Goal: Task Accomplishment & Management: Use online tool/utility

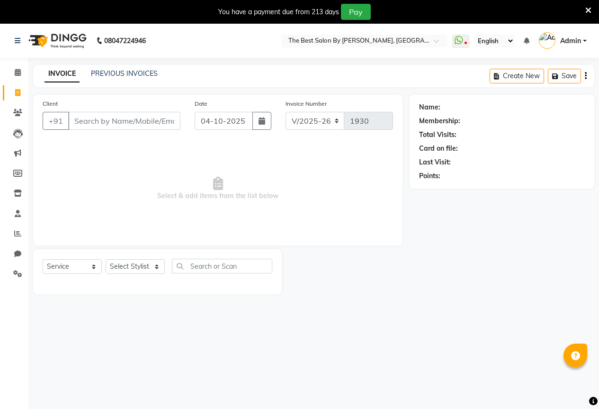
select select "7209"
select select "service"
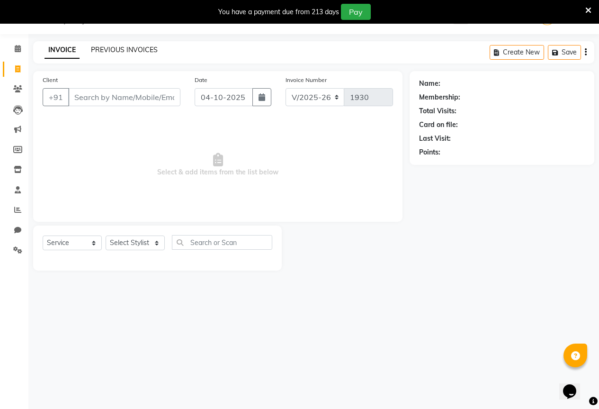
click at [123, 50] on link "PREVIOUS INVOICES" at bounding box center [124, 49] width 67 height 9
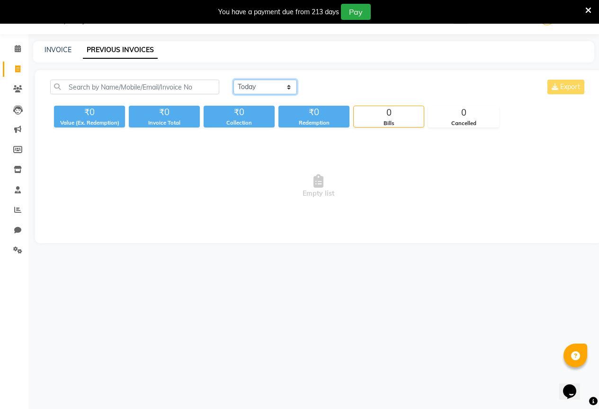
click at [253, 89] on select "[DATE] [DATE] Custom Range" at bounding box center [266, 87] width 64 height 15
select select "yesterday"
click at [234, 80] on select "[DATE] [DATE] Custom Range" at bounding box center [266, 87] width 64 height 15
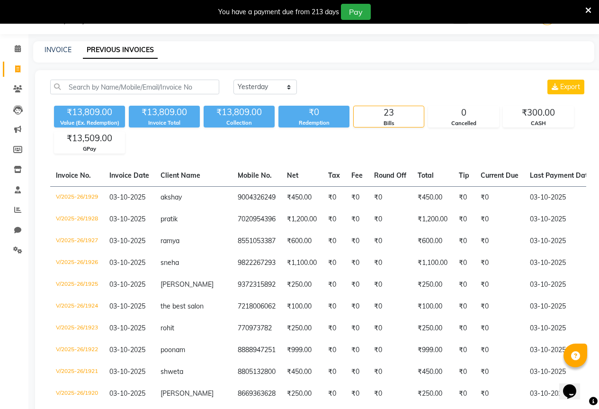
click at [56, 44] on div "INVOICE PREVIOUS INVOICES" at bounding box center [314, 51] width 562 height 21
click at [54, 46] on link "INVOICE" at bounding box center [58, 49] width 27 height 9
select select "service"
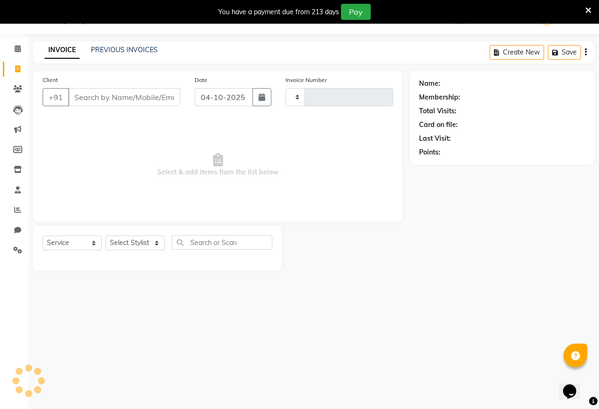
type input "1930"
select select "7209"
